Goal: Transaction & Acquisition: Purchase product/service

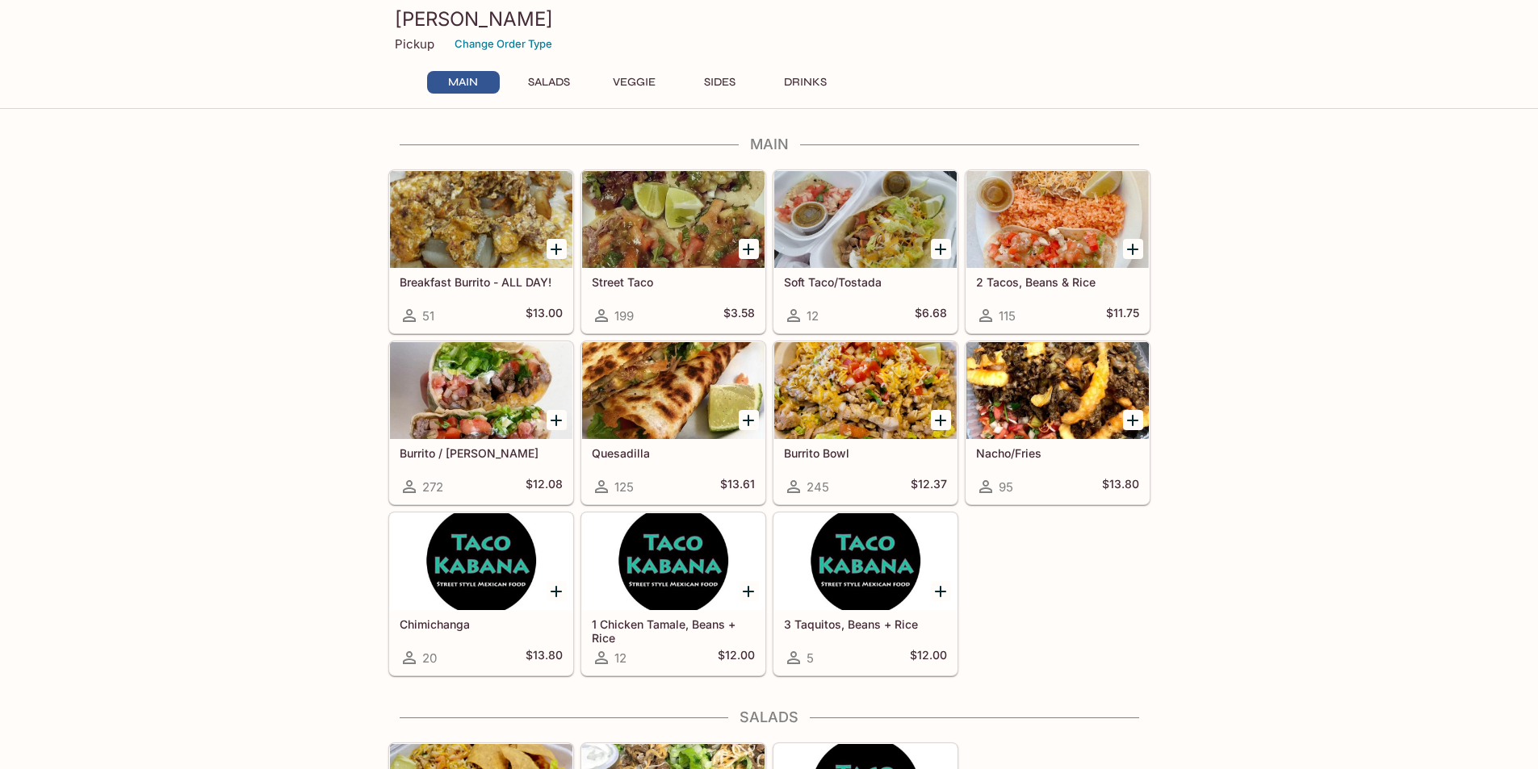
click at [874, 445] on div "Burrito Bowl 245 $12.37" at bounding box center [865, 471] width 182 height 65
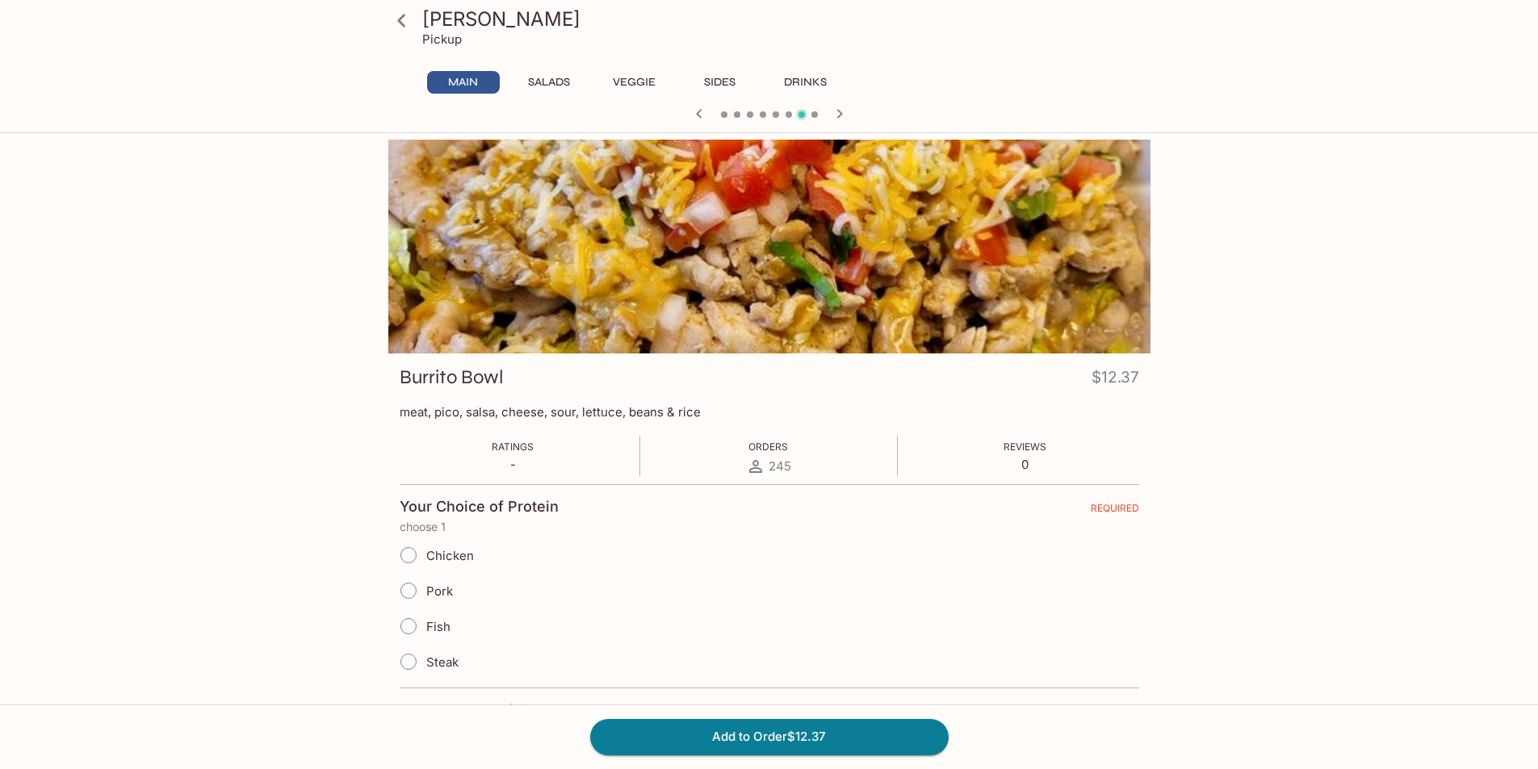
click at [437, 555] on span "Chicken" at bounding box center [450, 555] width 48 height 15
click at [425, 555] on input "Chicken" at bounding box center [408, 555] width 34 height 34
radio input "true"
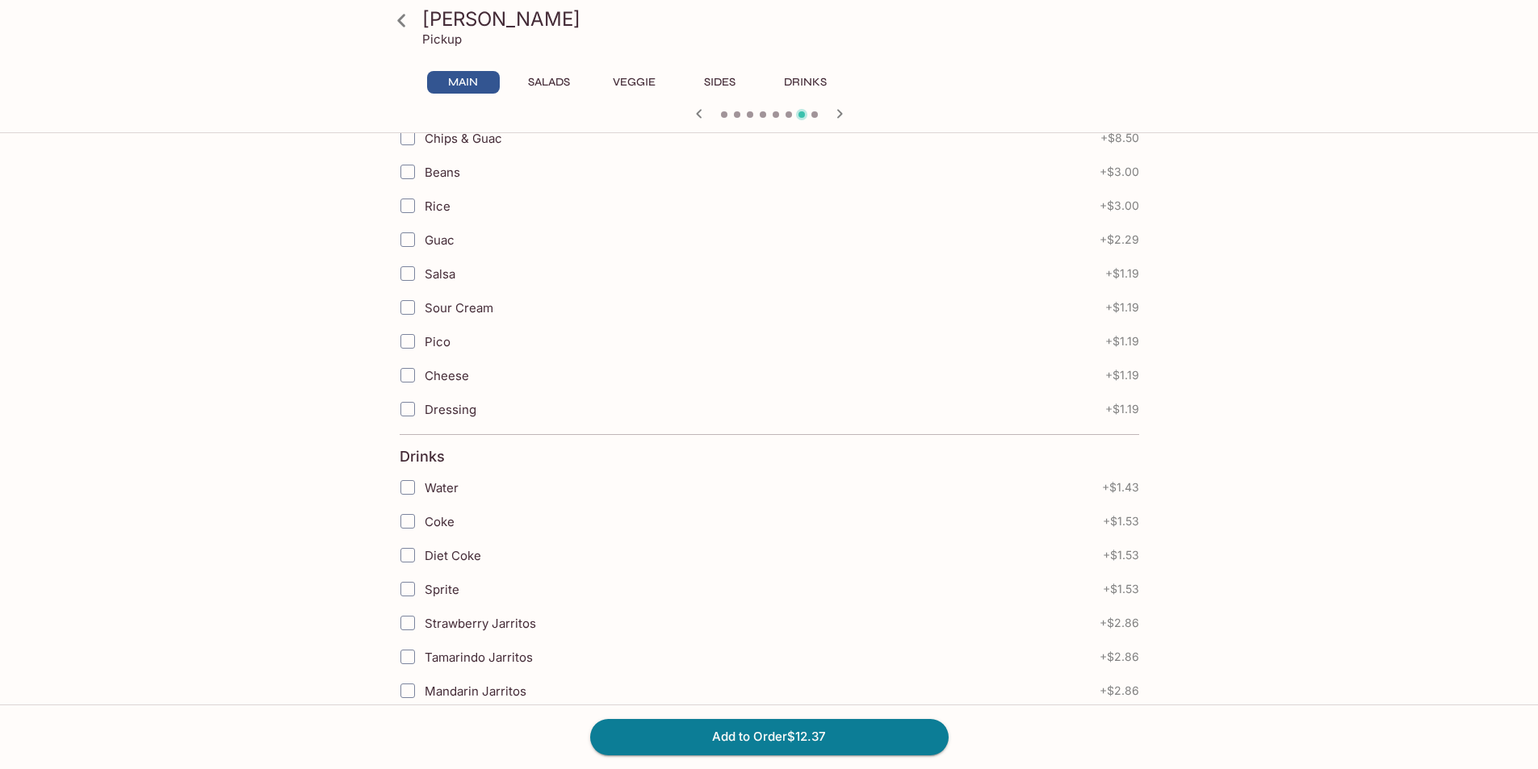
scroll to position [1086, 0]
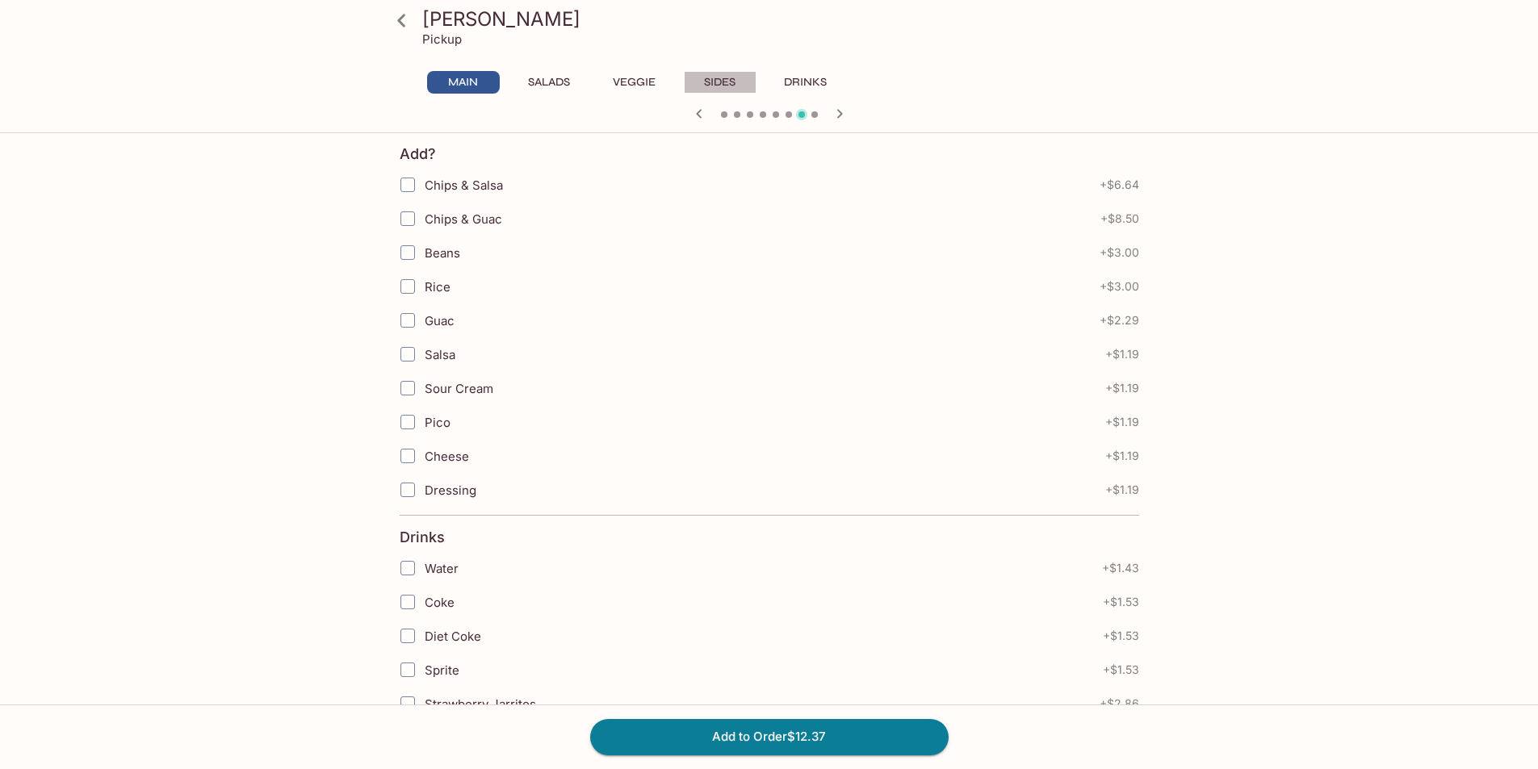
click at [715, 79] on button "Sides" at bounding box center [720, 82] width 73 height 23
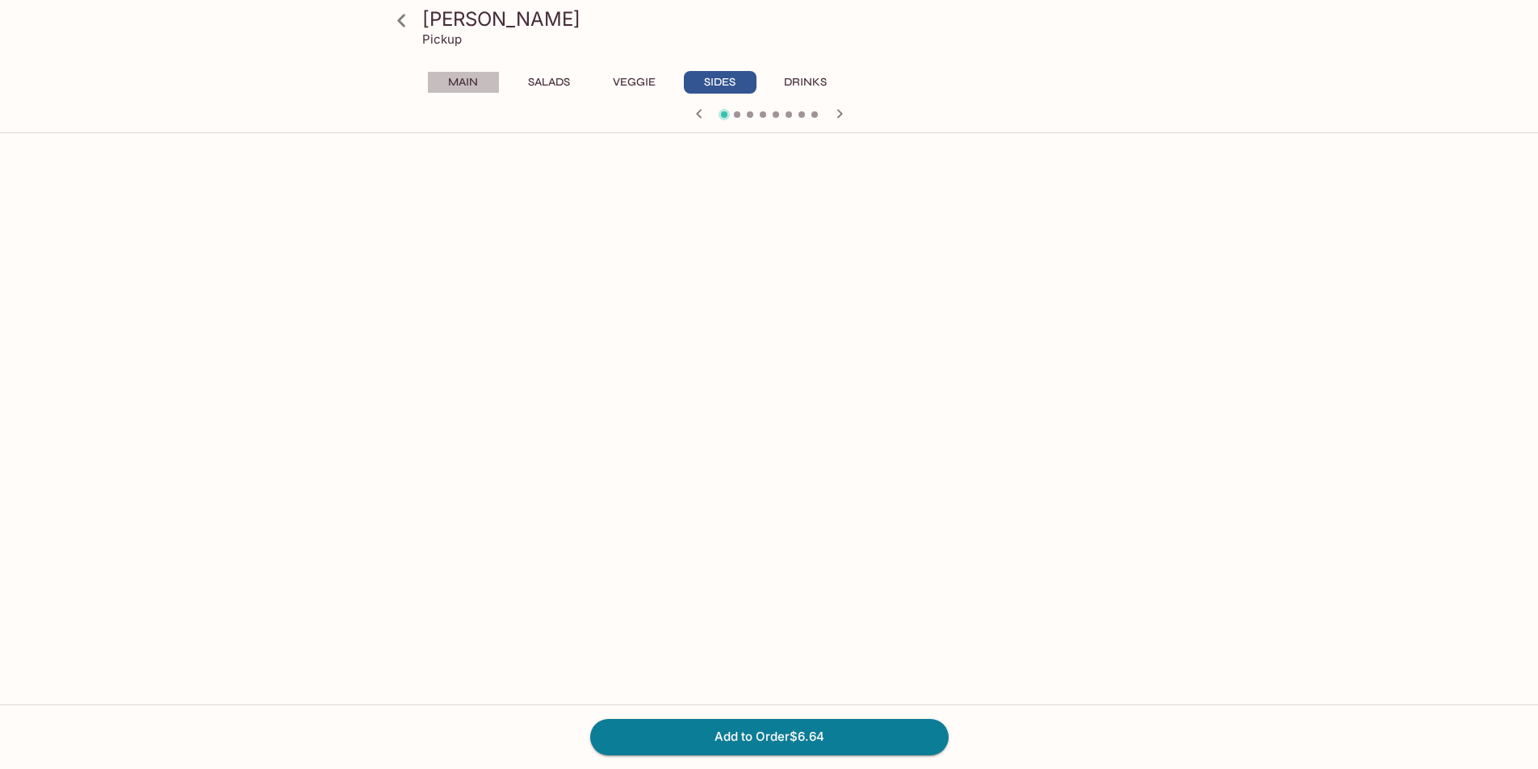
click at [468, 80] on button "Main" at bounding box center [463, 82] width 73 height 23
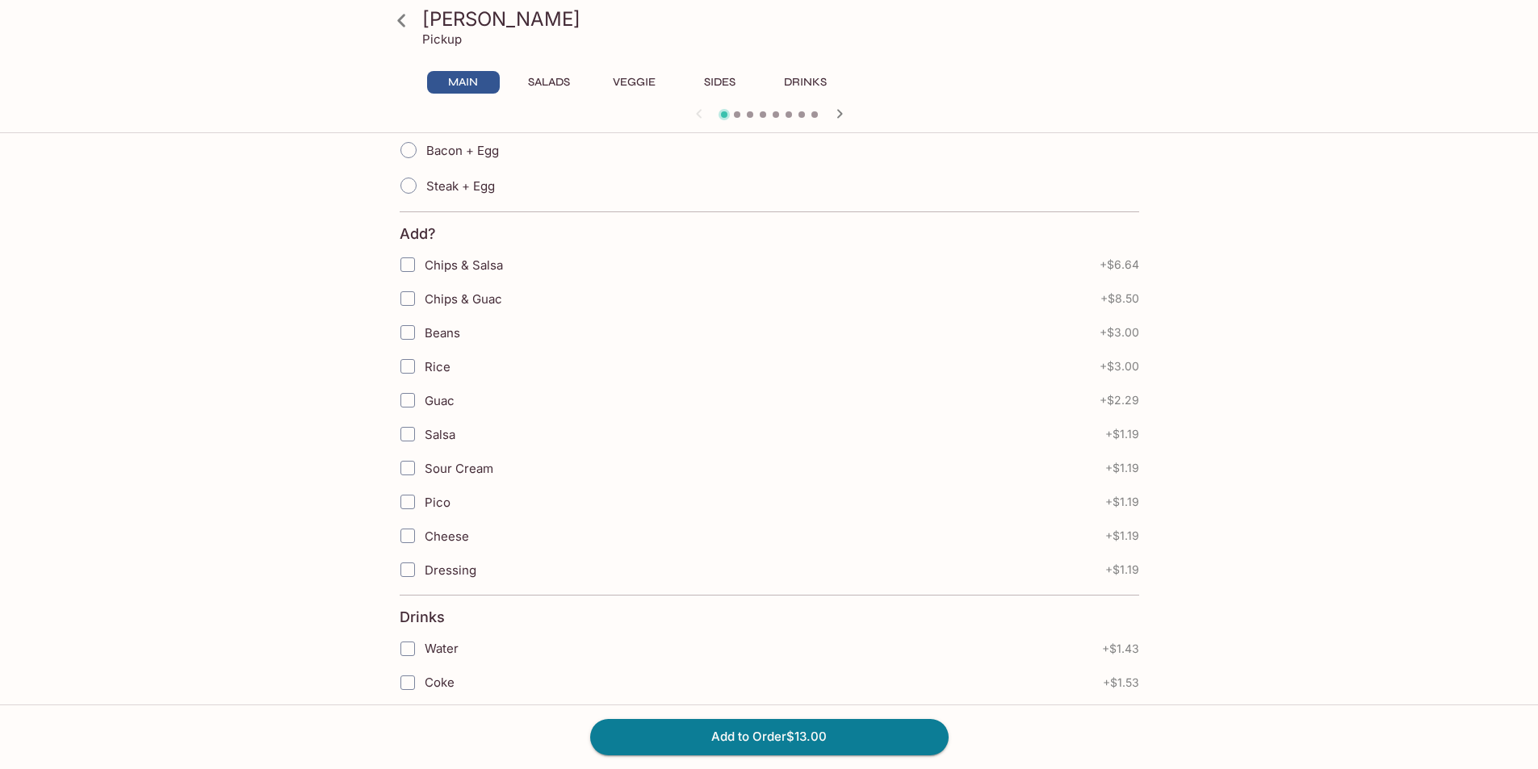
scroll to position [1006, 0]
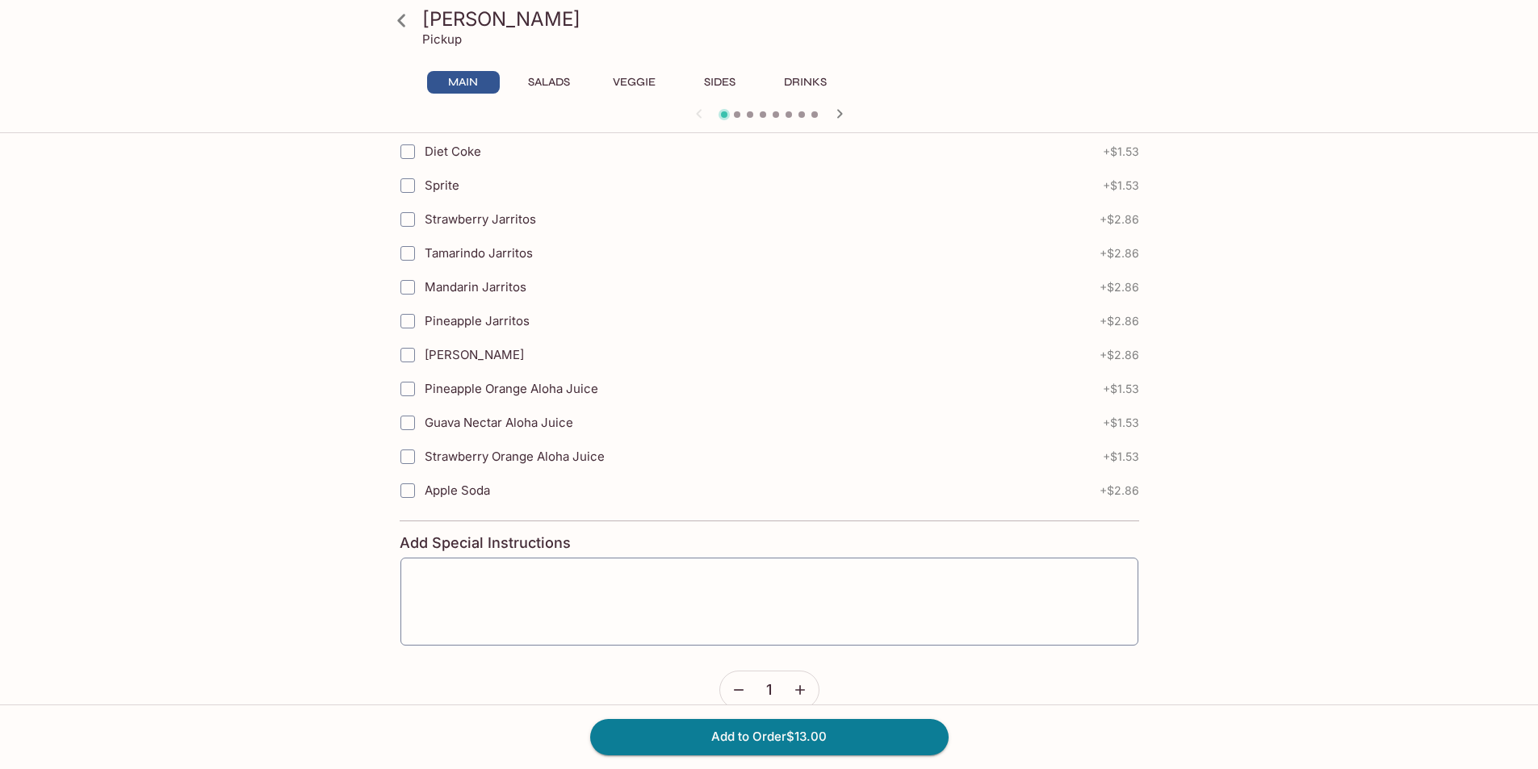
drag, startPoint x: 826, startPoint y: 742, endPoint x: 729, endPoint y: 381, distance: 373.6
click at [729, 381] on div "Taco Kabana Pickup Main Salads Veggie Sides Drinks Breakfast Burrito - ALL DAY!…" at bounding box center [769, 305] width 1033 height 2342
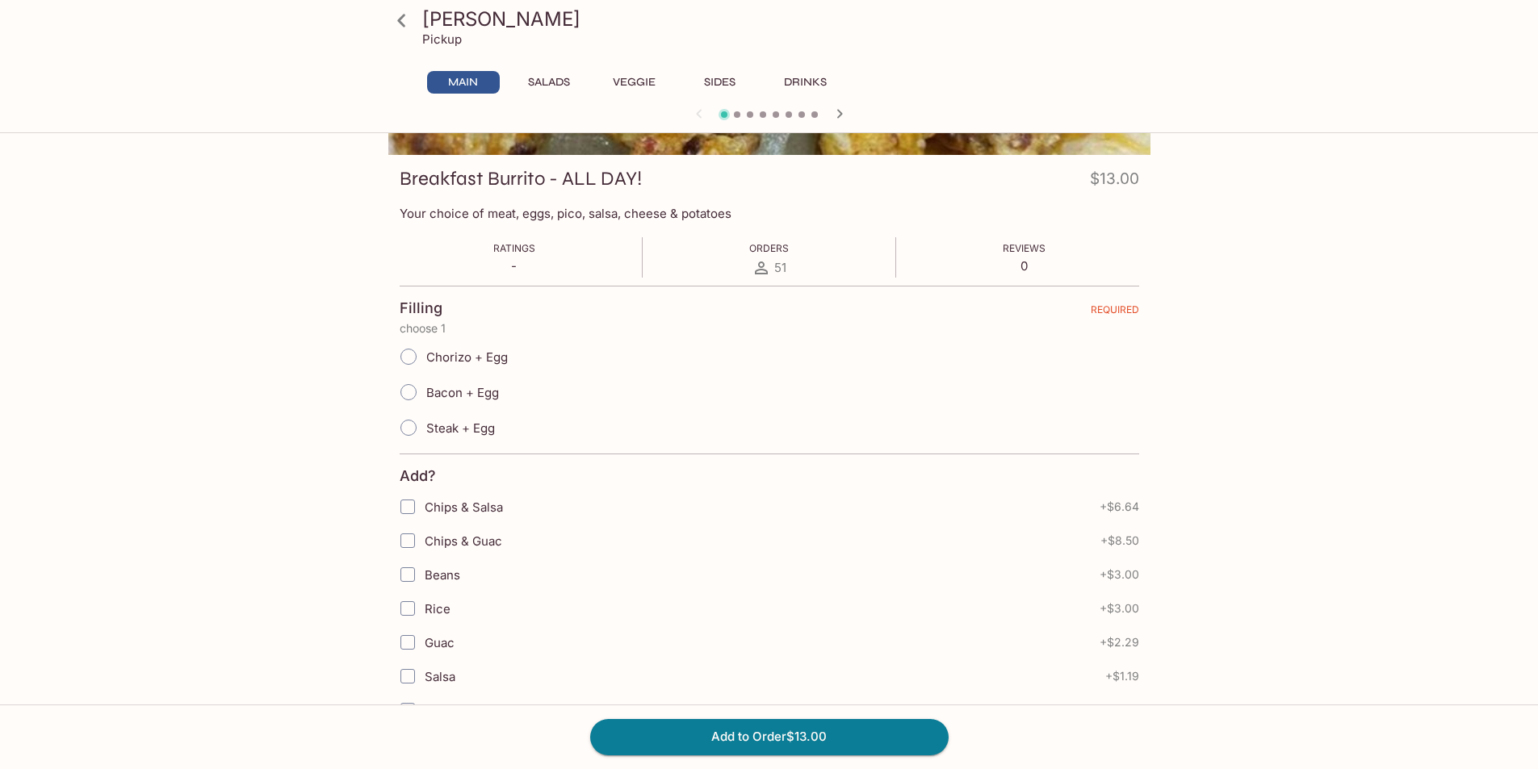
scroll to position [0, 0]
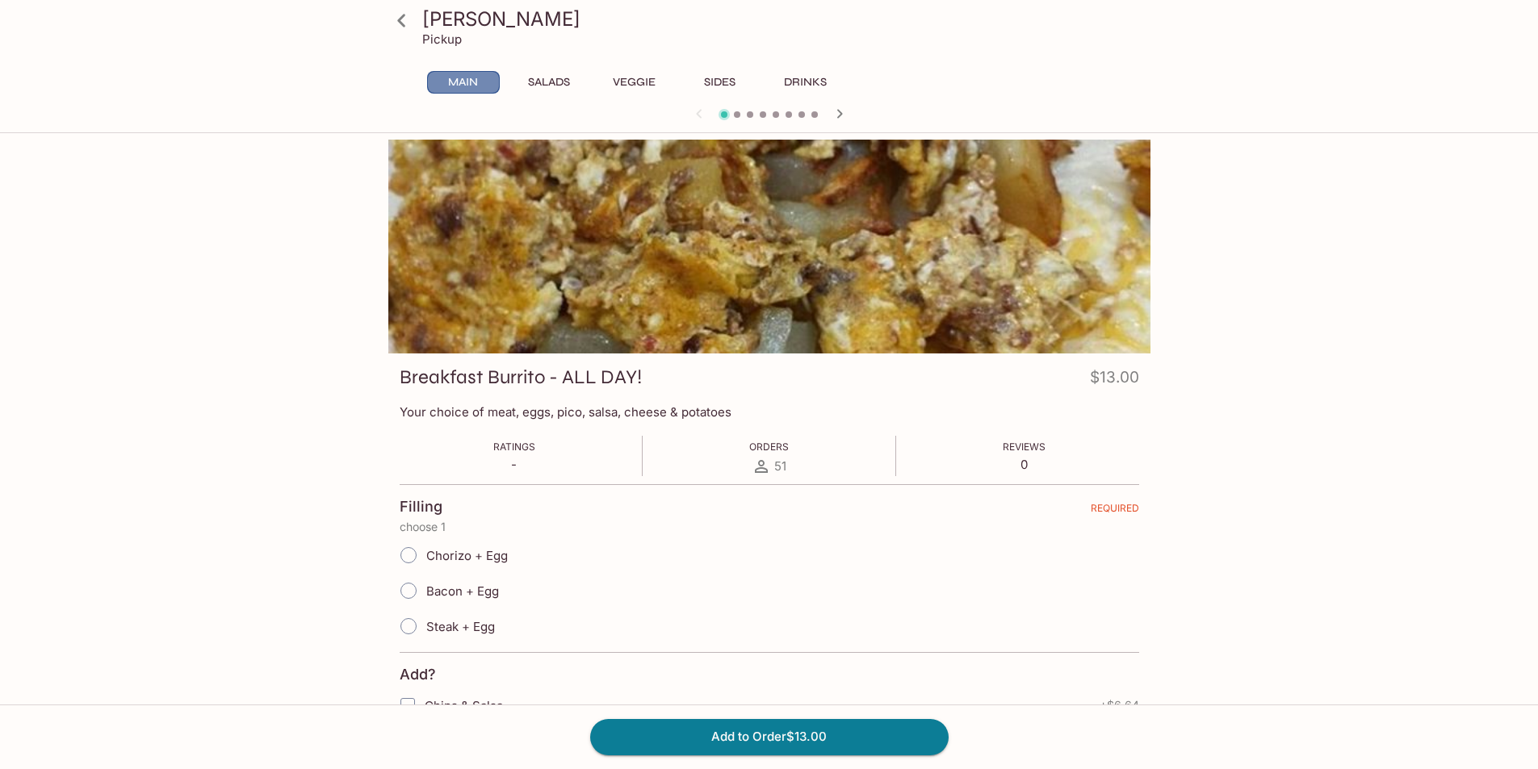
click at [488, 90] on button "Main" at bounding box center [463, 82] width 73 height 23
click at [458, 84] on button "Main" at bounding box center [463, 82] width 73 height 23
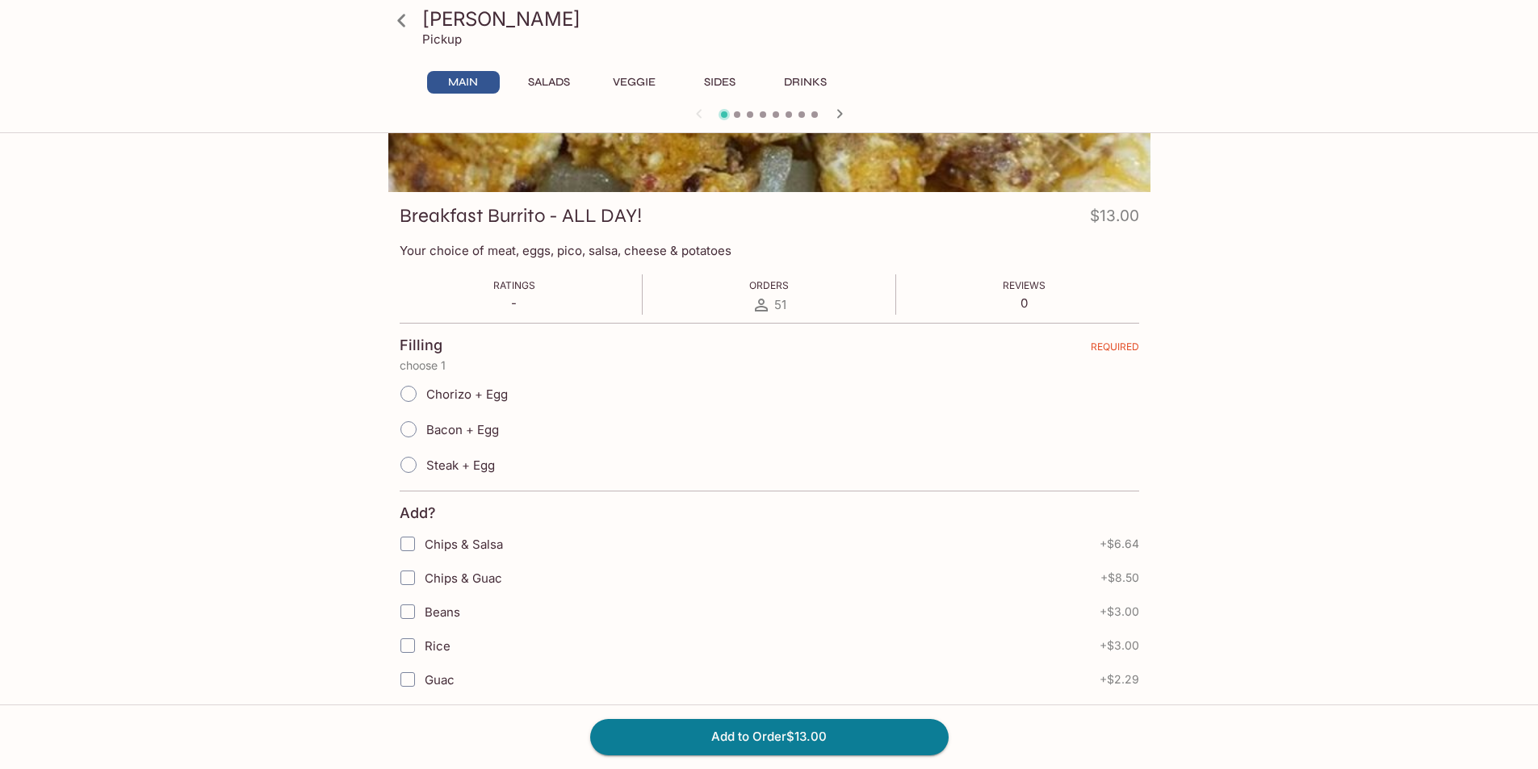
scroll to position [242, 0]
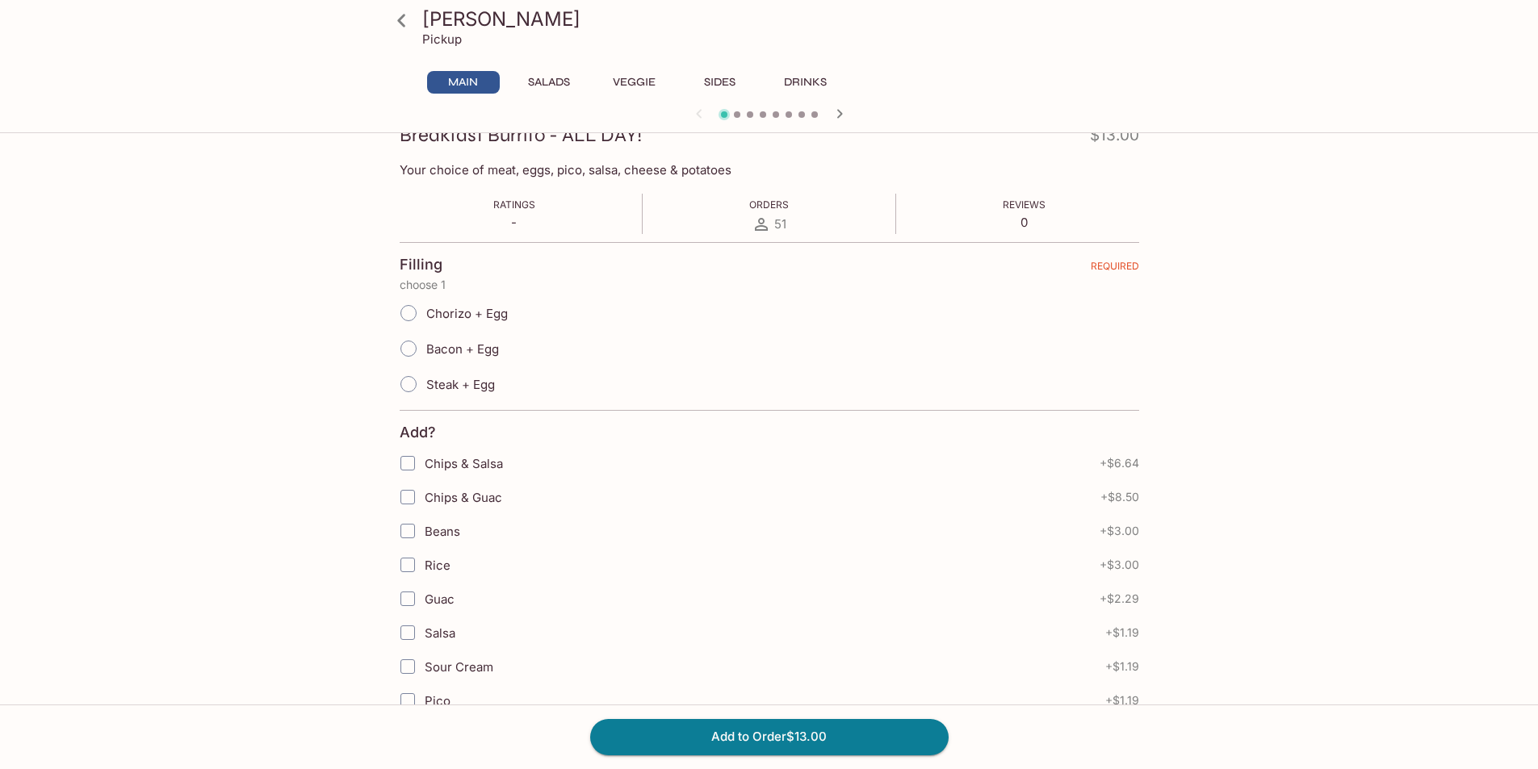
click at [412, 27] on icon at bounding box center [401, 20] width 28 height 28
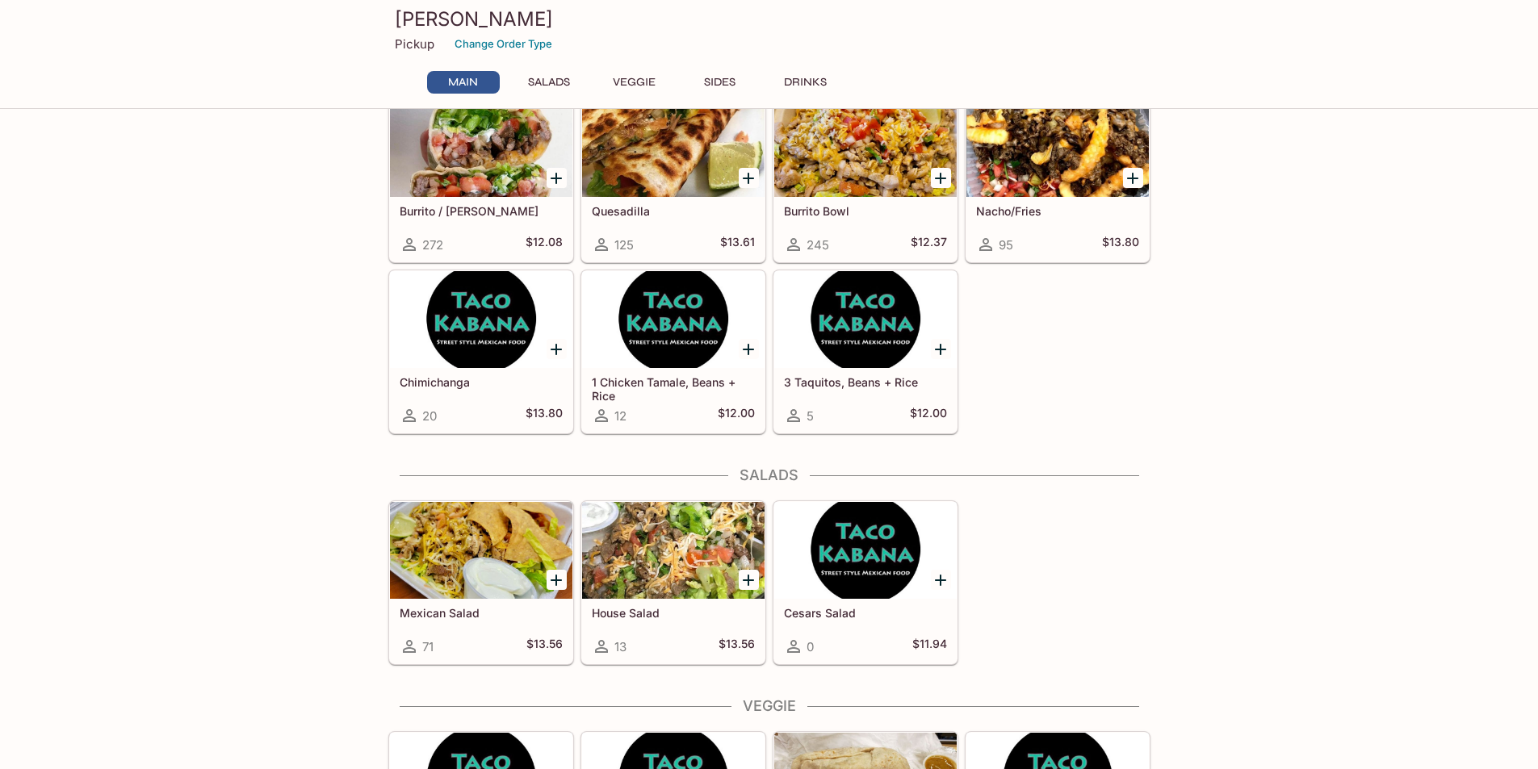
scroll to position [81, 0]
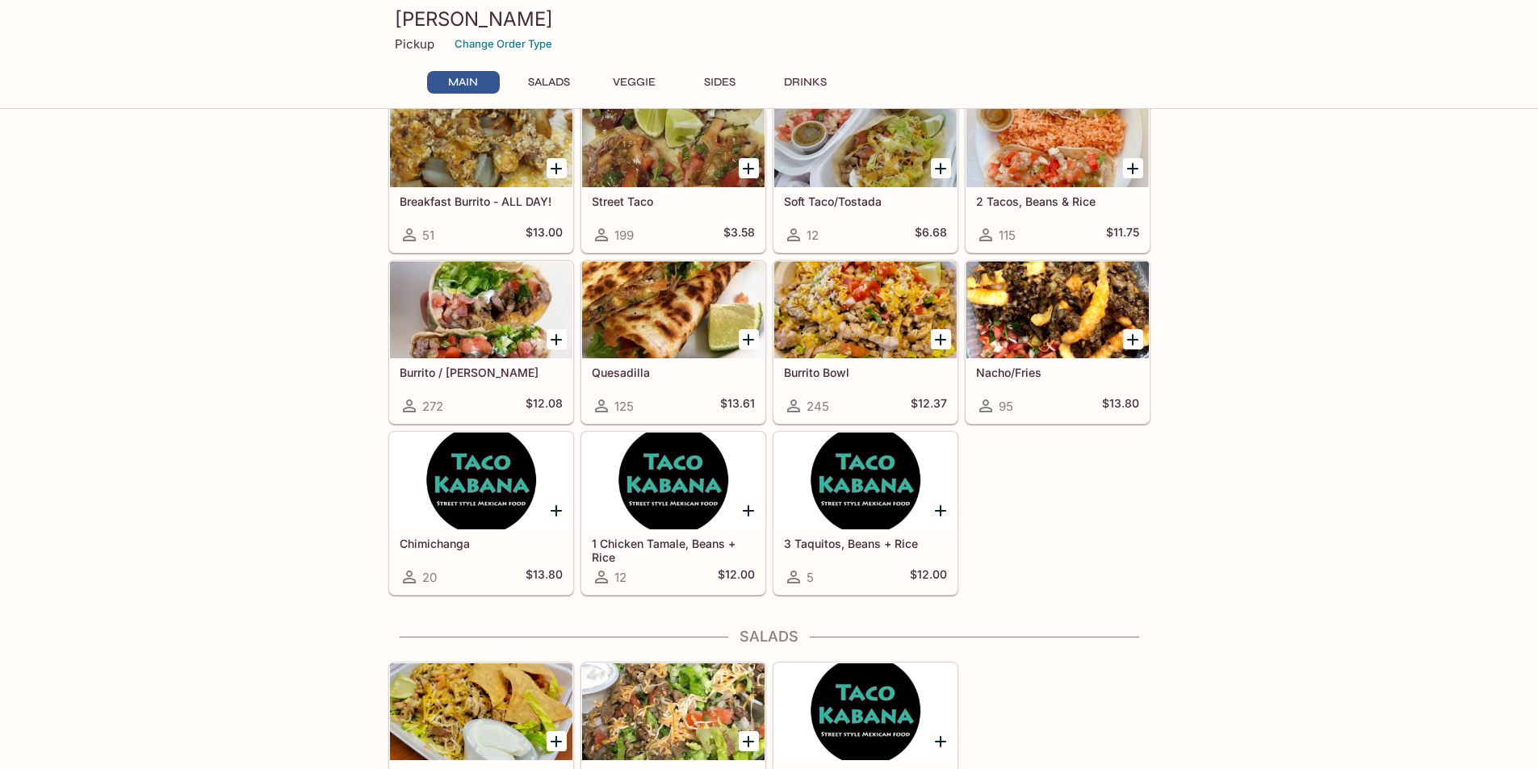
click at [843, 375] on h5 "Burrito Bowl" at bounding box center [865, 373] width 163 height 14
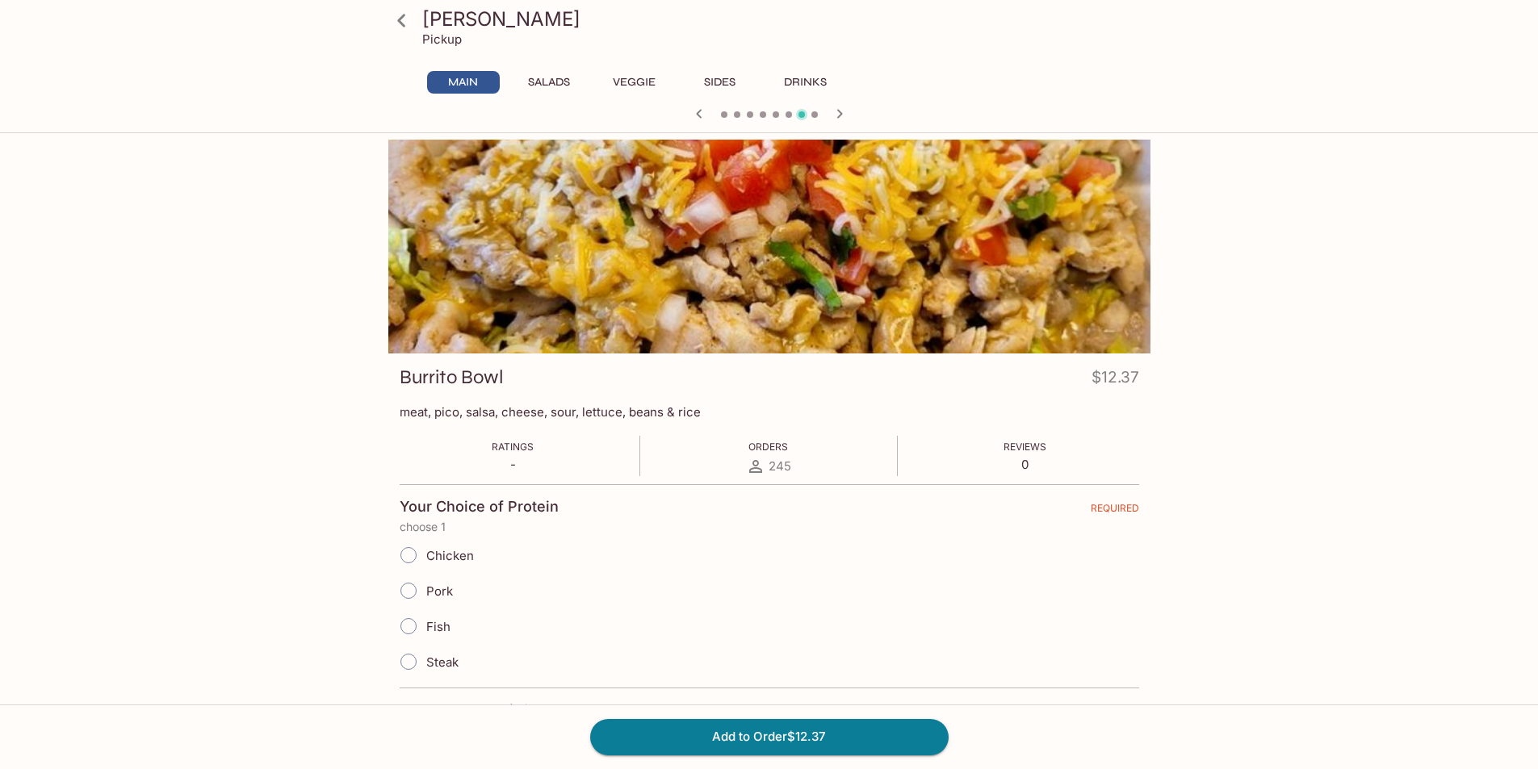
scroll to position [242, 0]
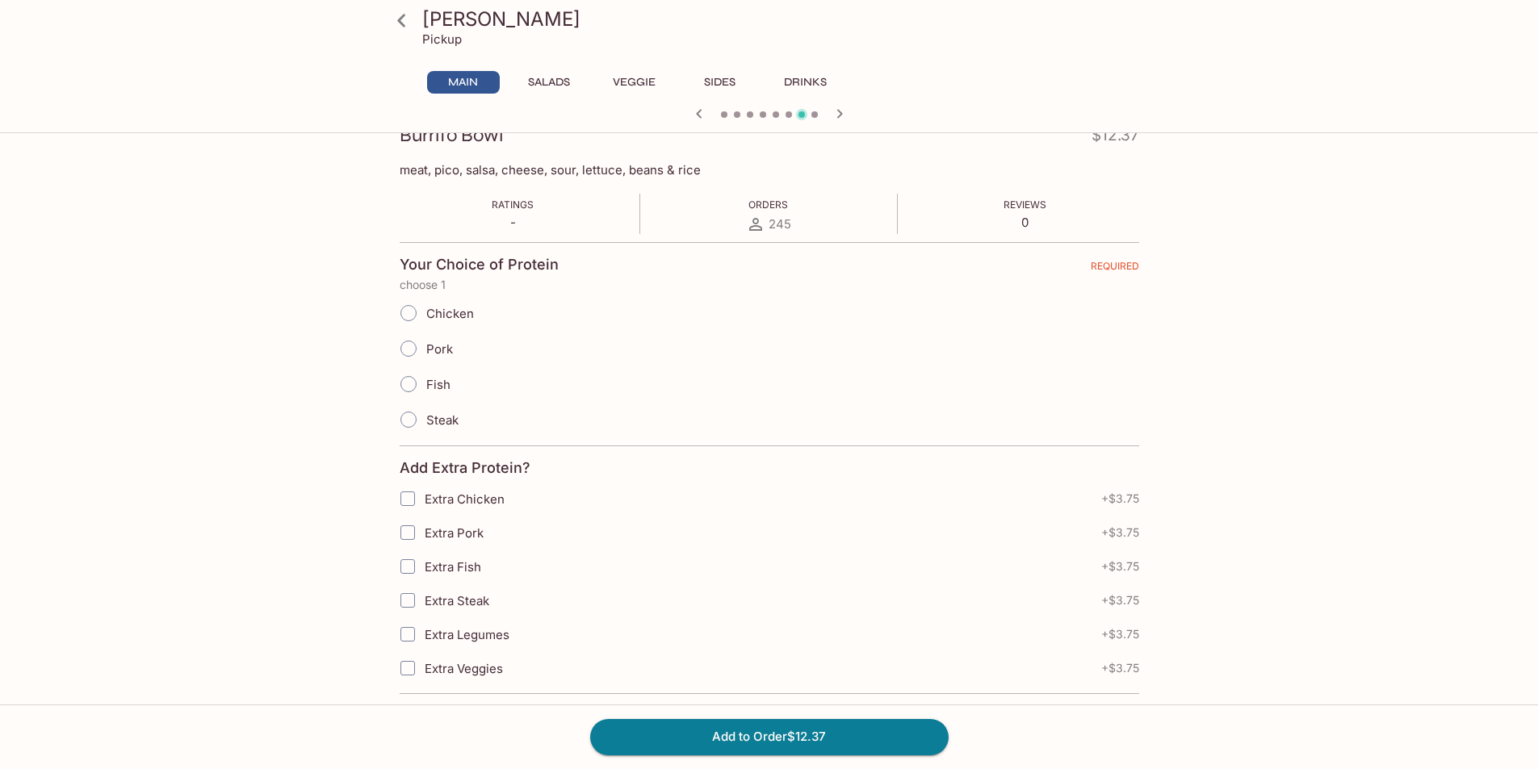
click at [449, 319] on span "Chicken" at bounding box center [450, 313] width 48 height 15
click at [425, 319] on input "Chicken" at bounding box center [408, 313] width 34 height 34
radio input "true"
click at [426, 420] on span "Steak" at bounding box center [442, 419] width 32 height 15
click at [425, 420] on input "Steak" at bounding box center [408, 420] width 34 height 34
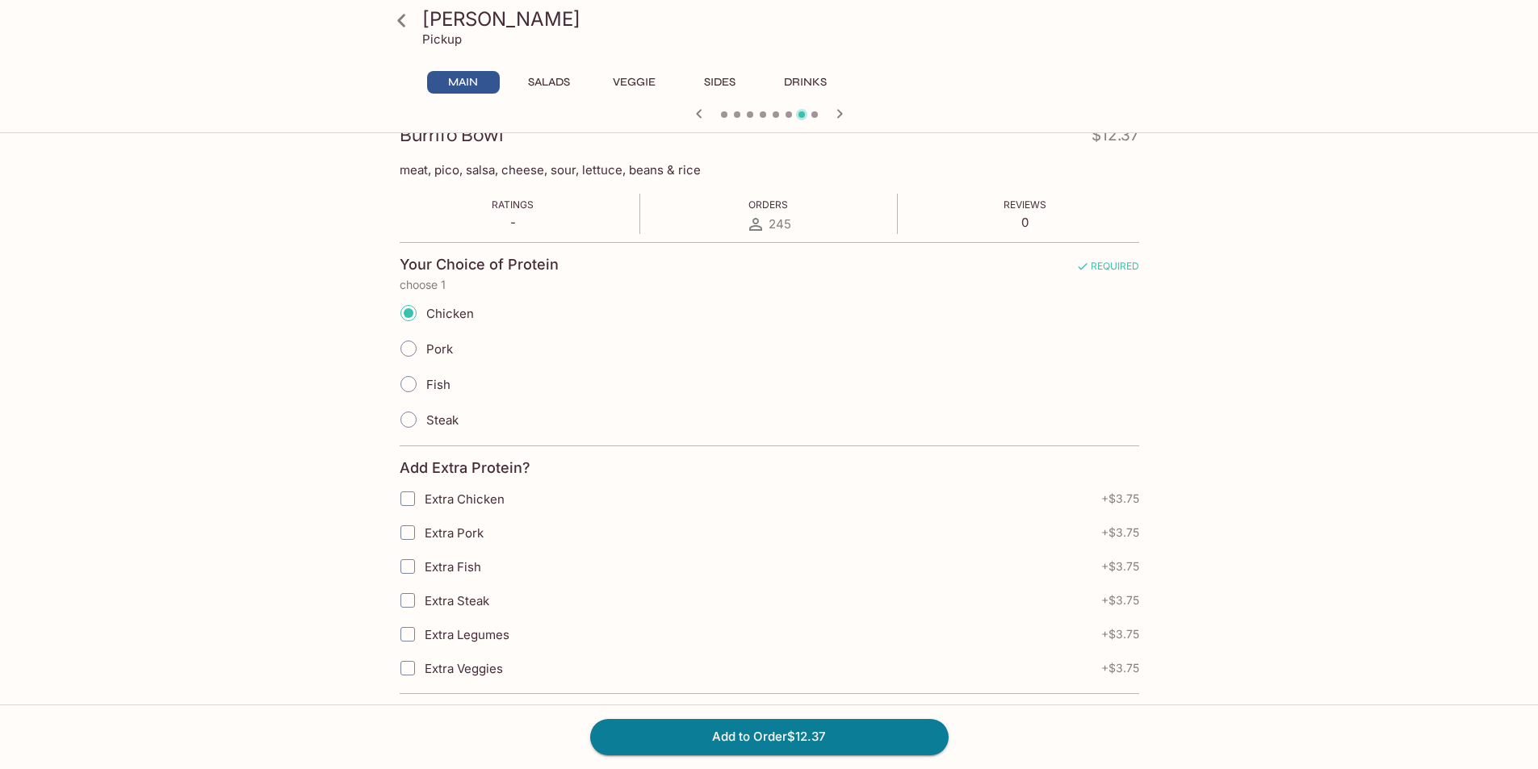
radio input "true"
click at [427, 304] on label "Chicken" at bounding box center [432, 313] width 83 height 36
click at [425, 304] on input "Chicken" at bounding box center [408, 313] width 34 height 34
radio input "true"
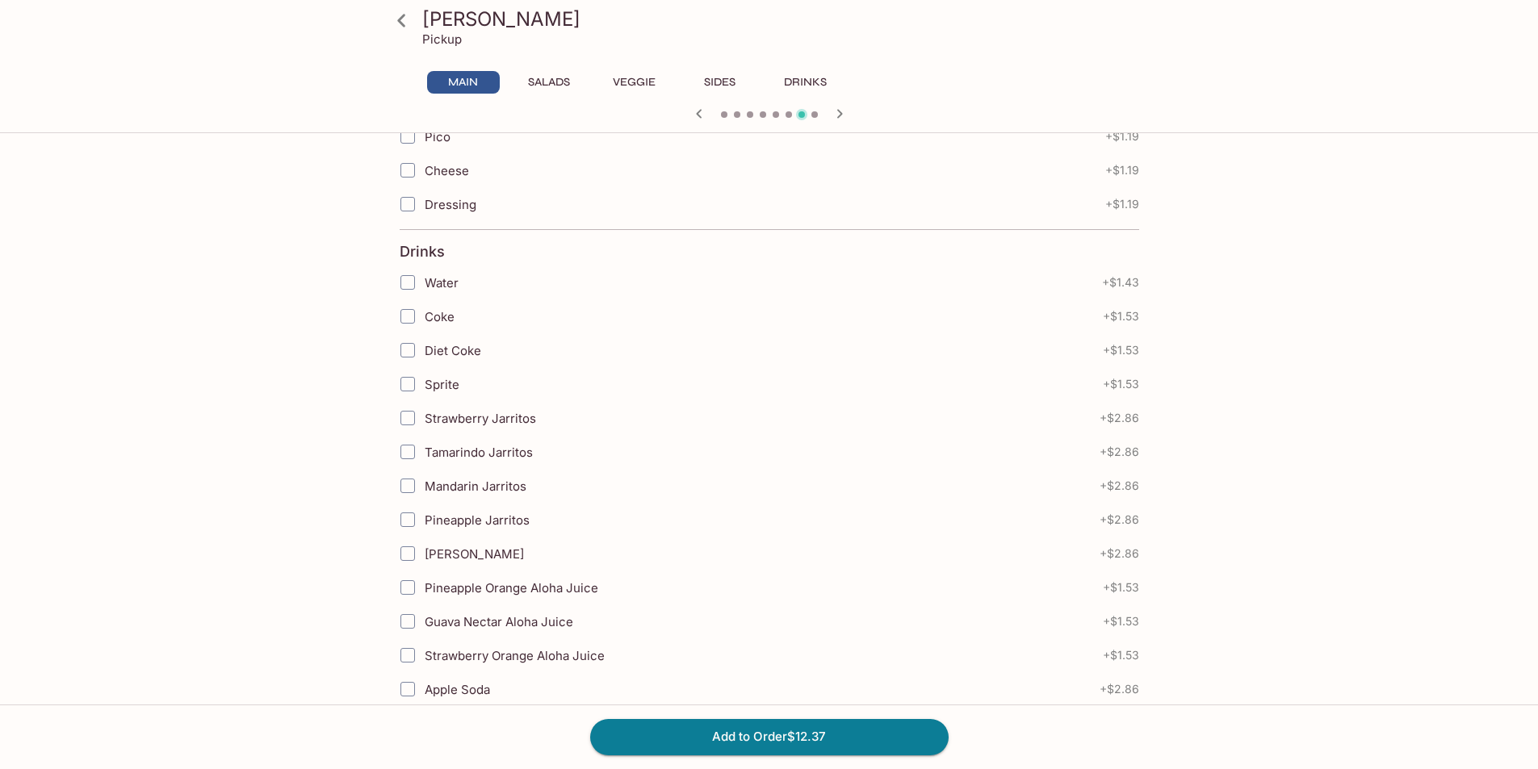
scroll to position [1534, 0]
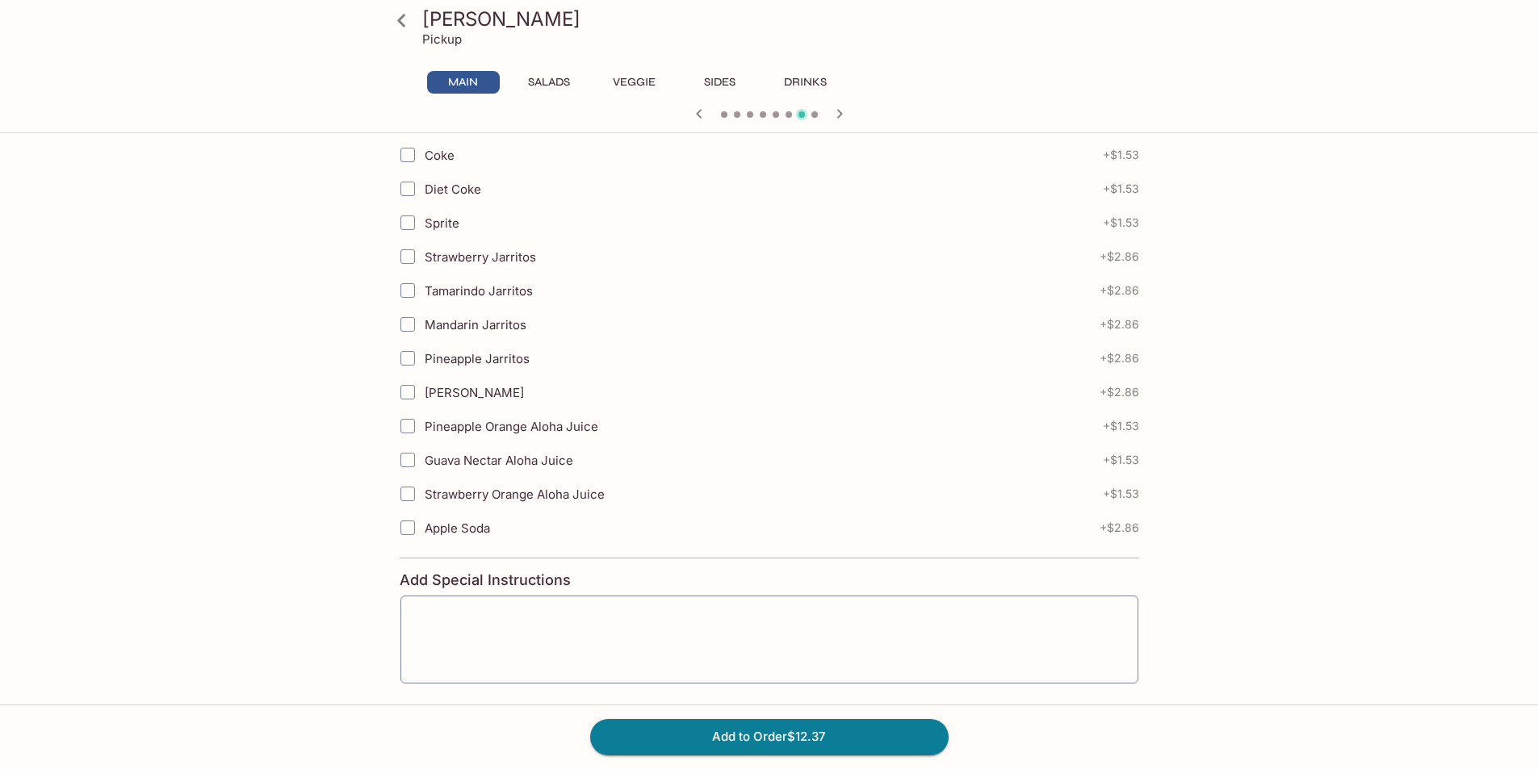
click at [873, 760] on div "Add to Order $12.37" at bounding box center [769, 737] width 1538 height 65
click at [864, 743] on button "Add to Order $12.37" at bounding box center [769, 737] width 358 height 36
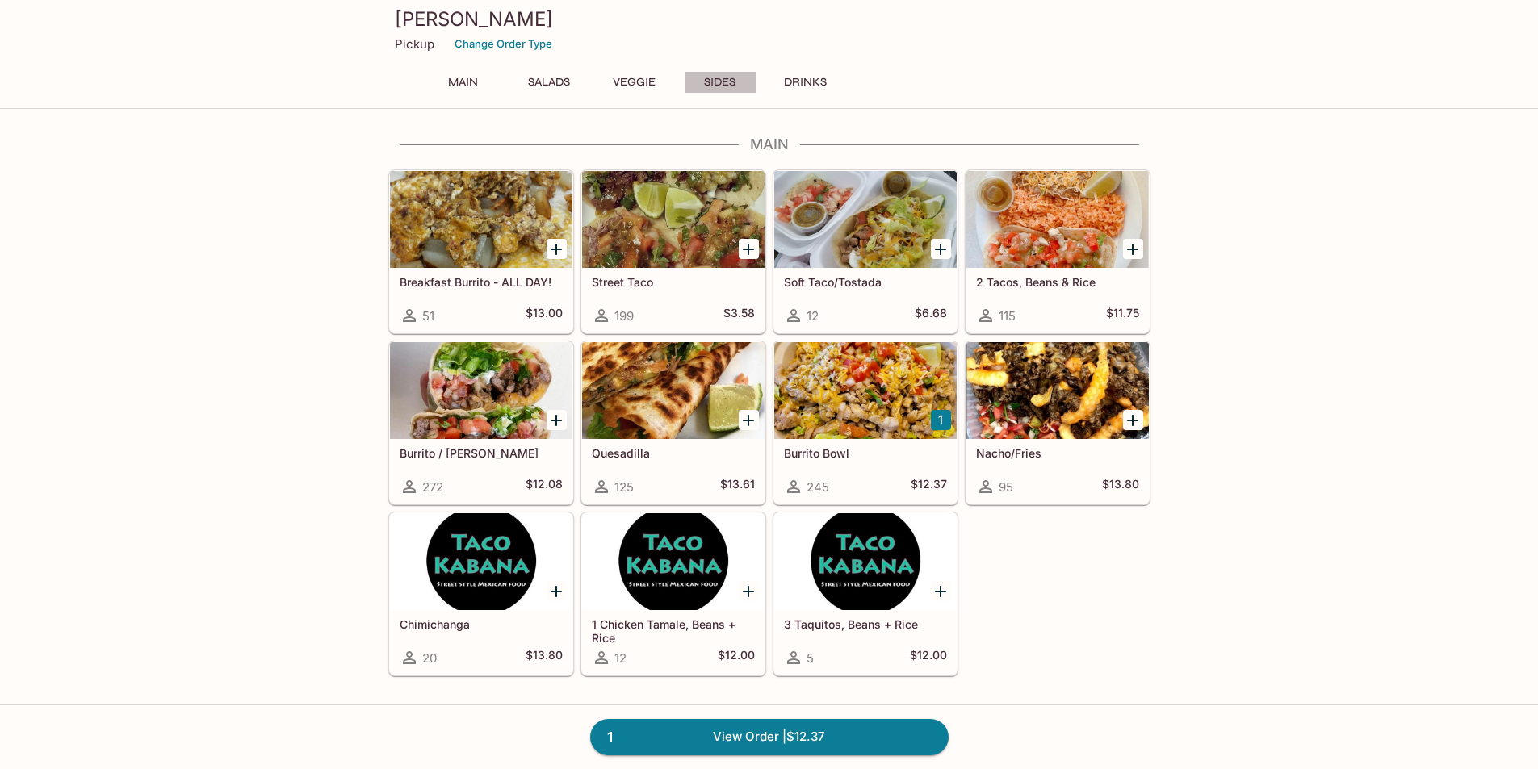
click at [718, 88] on button "Sides" at bounding box center [720, 82] width 73 height 23
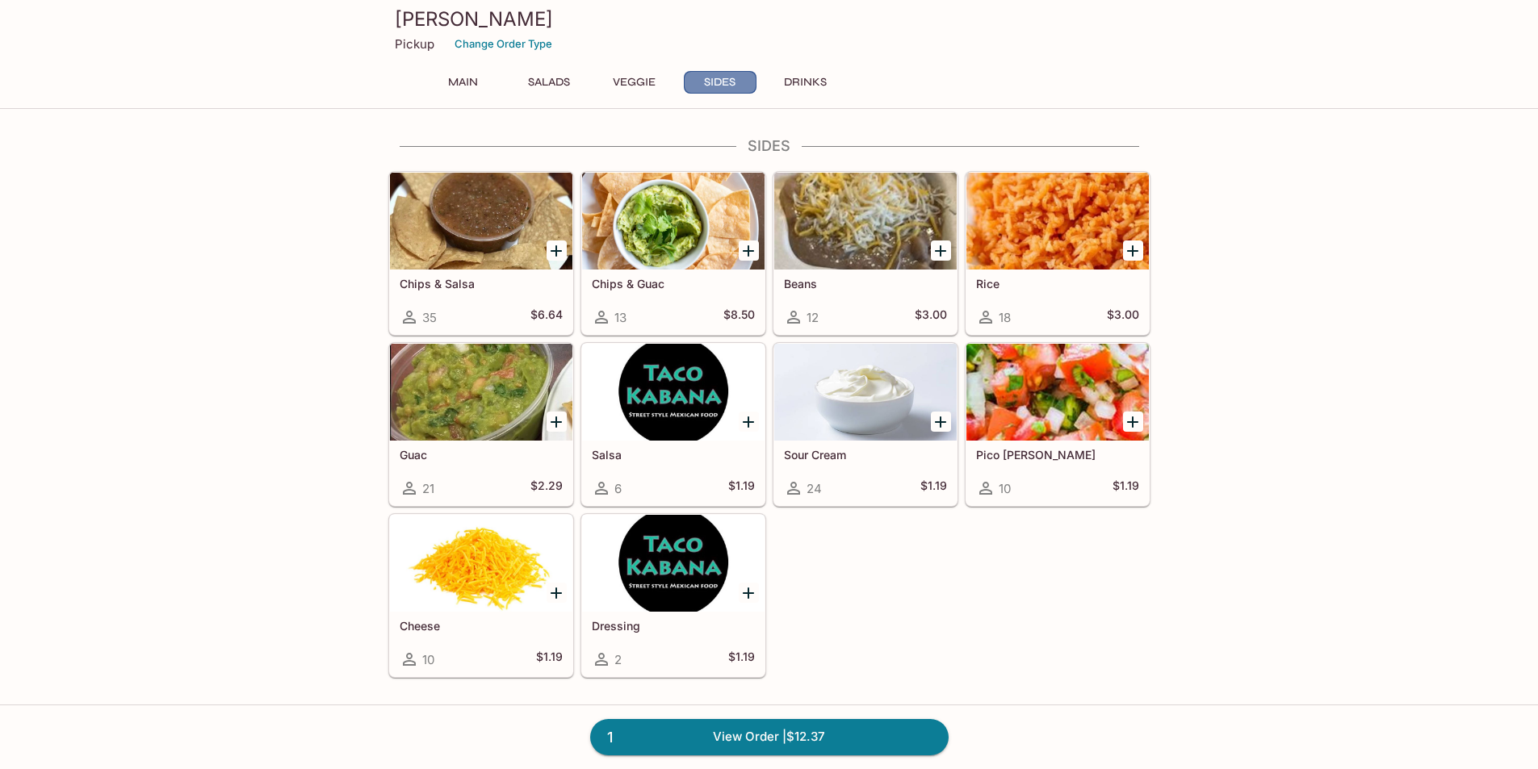
click at [720, 82] on button "Sides" at bounding box center [720, 82] width 73 height 23
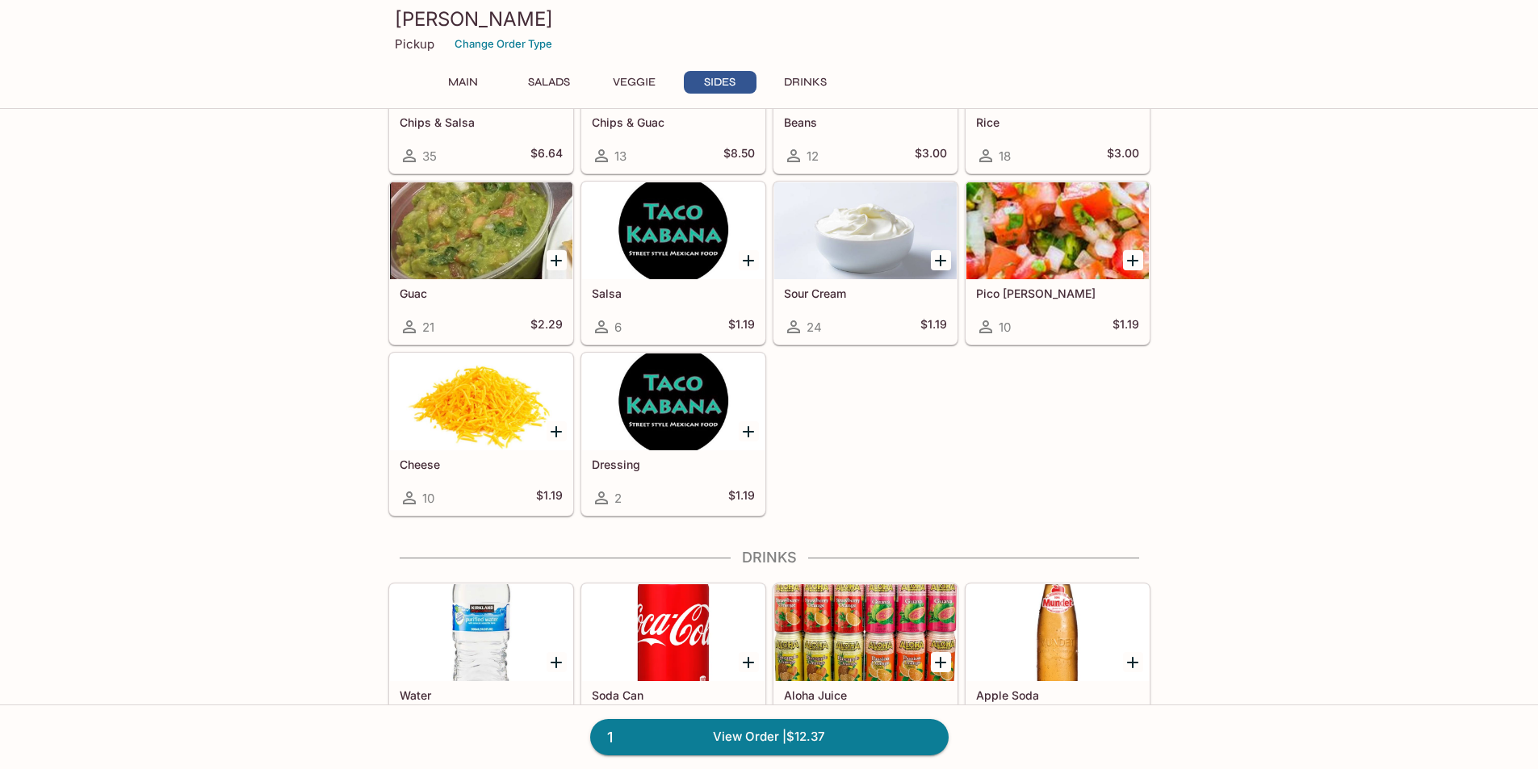
scroll to position [1425, 0]
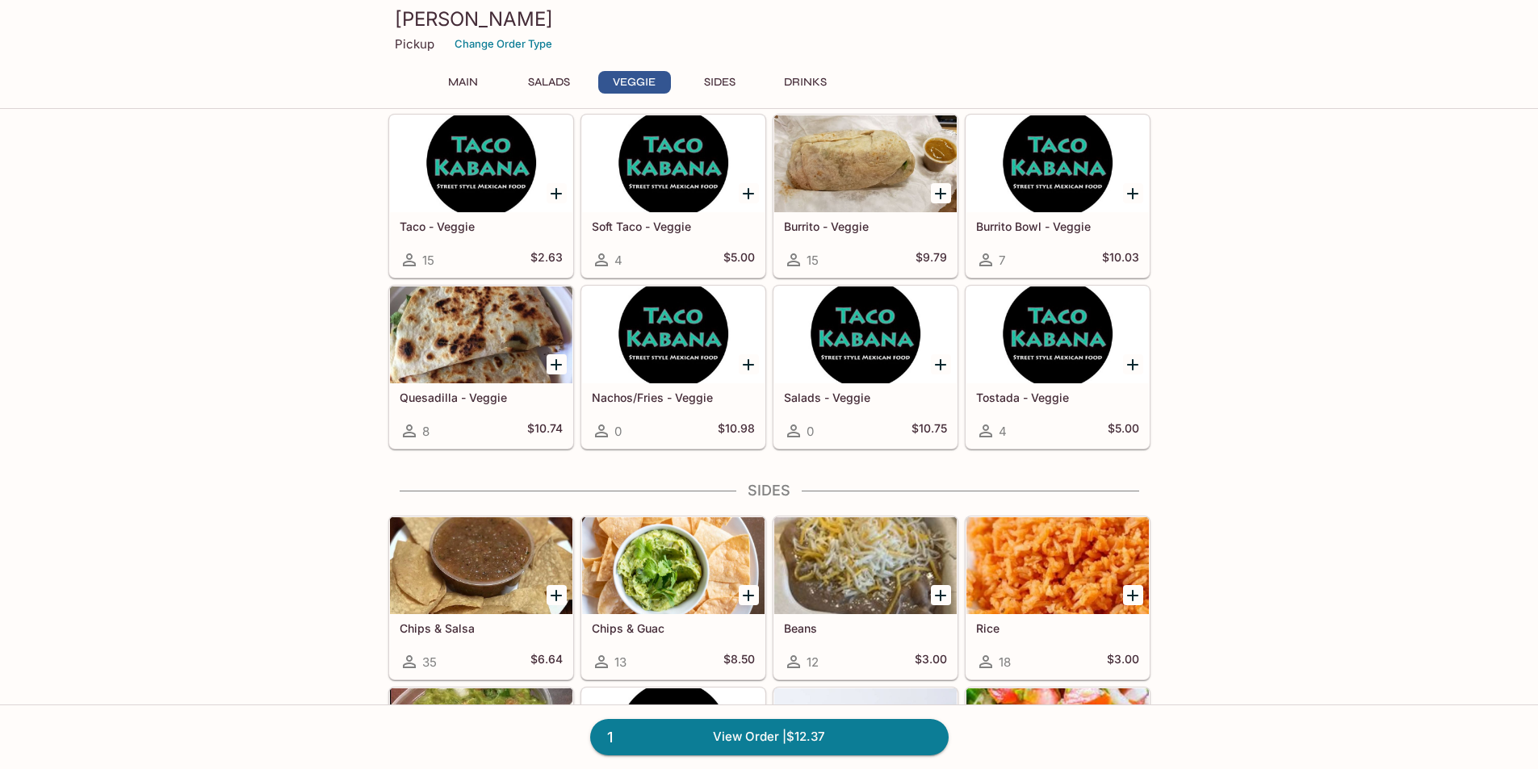
click at [724, 75] on button "Sides" at bounding box center [720, 82] width 73 height 23
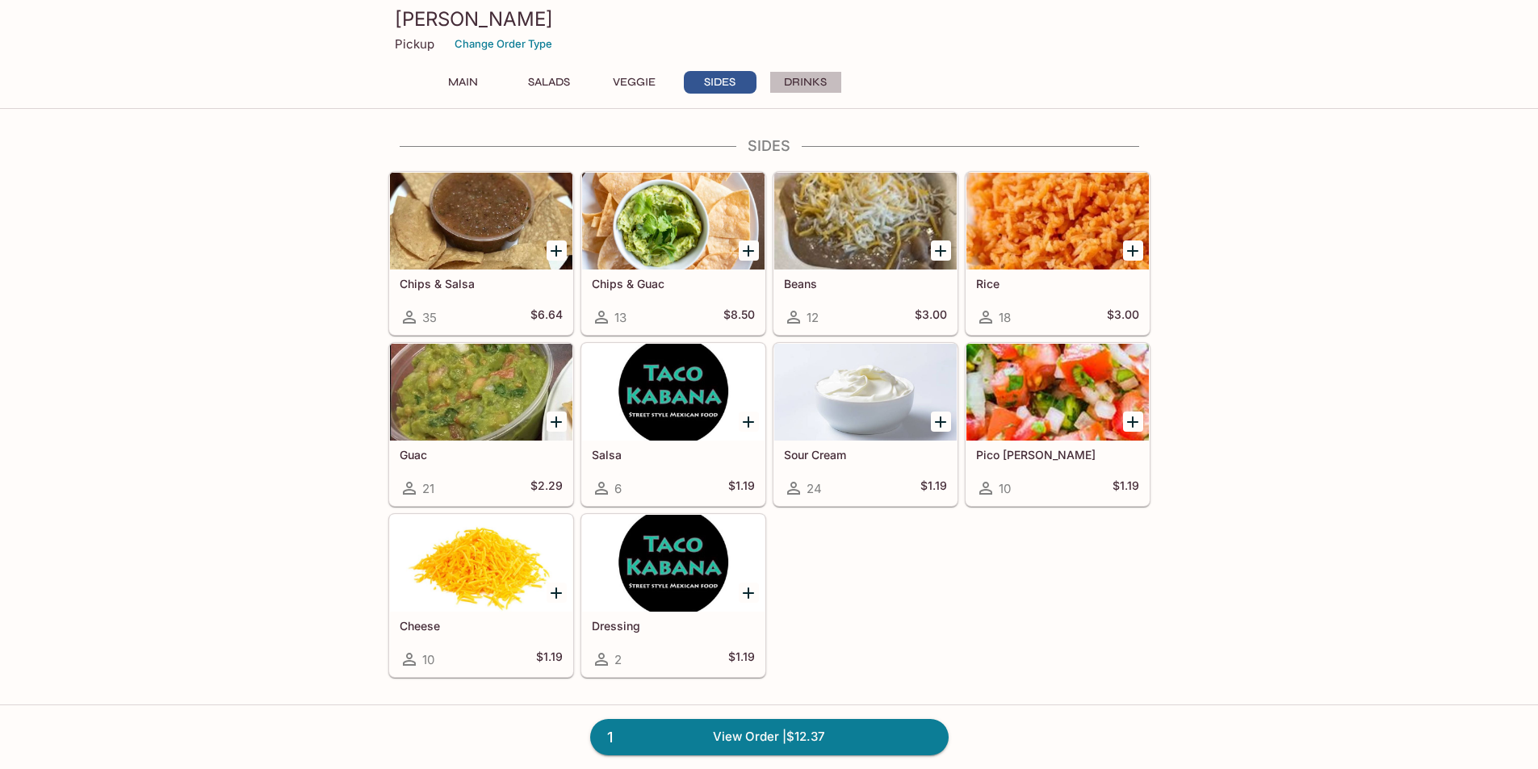
click at [807, 77] on button "Drinks" at bounding box center [805, 82] width 73 height 23
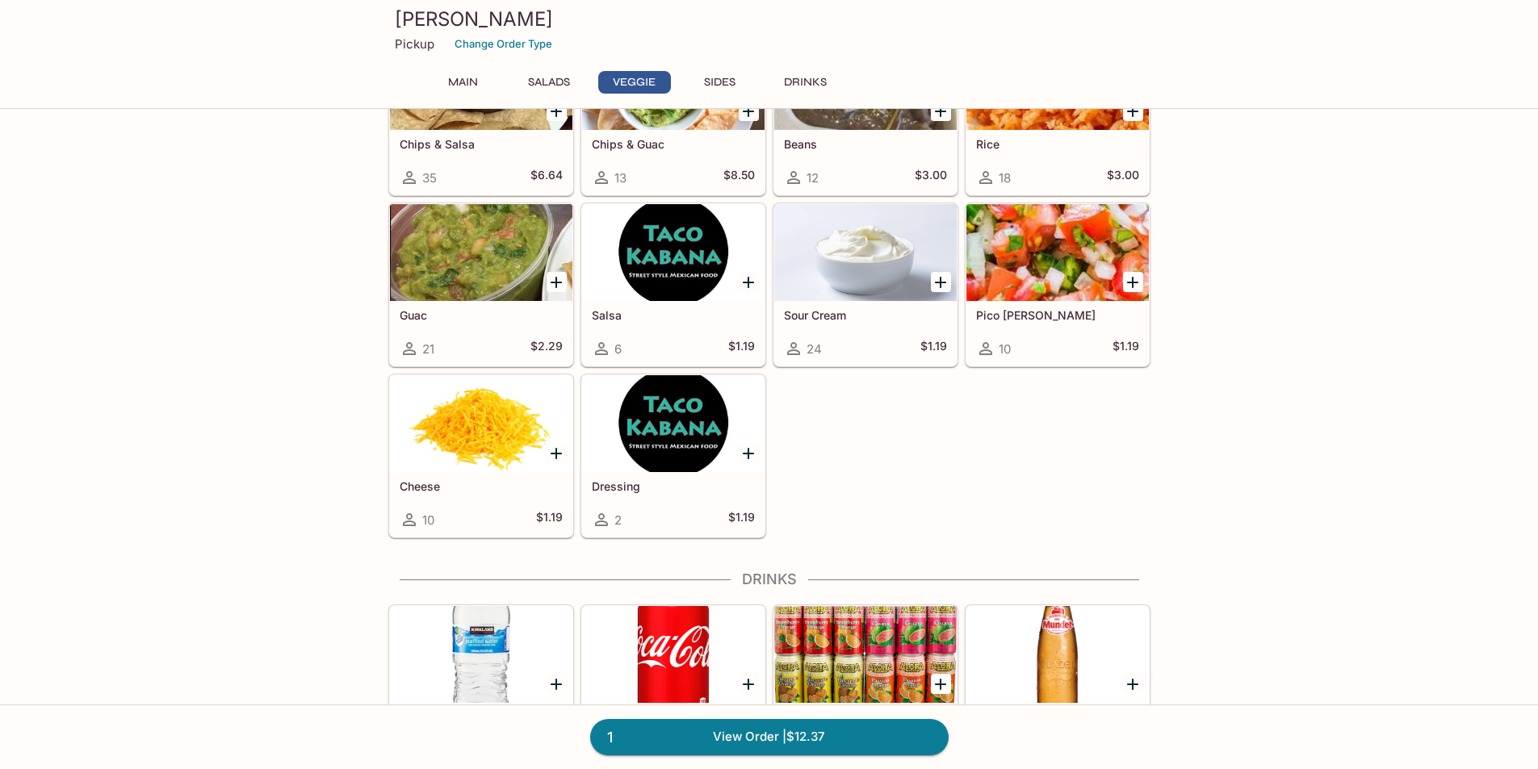
scroll to position [1425, 0]
